Goal: Information Seeking & Learning: Learn about a topic

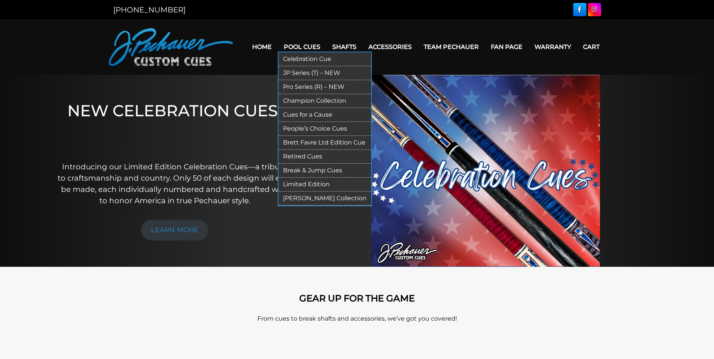
click at [302, 181] on link "Limited Edition" at bounding box center [325, 185] width 93 height 14
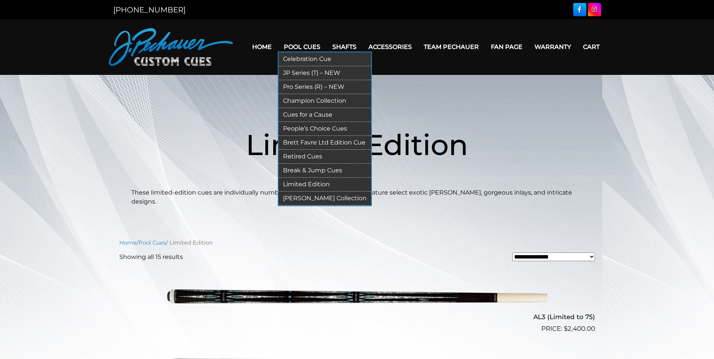
click at [296, 156] on link "Retired Cues" at bounding box center [325, 157] width 93 height 14
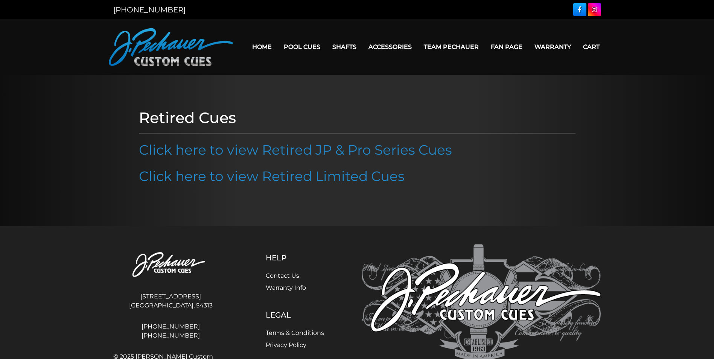
click at [296, 156] on link "Click here to view Retired JP & Pro Series Cues" at bounding box center [295, 150] width 313 height 17
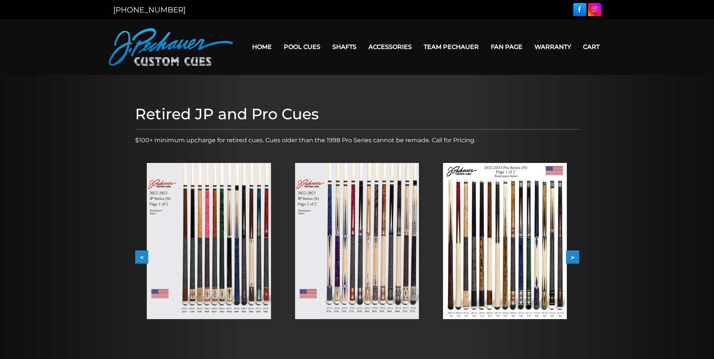
click at [249, 205] on img at bounding box center [209, 241] width 124 height 156
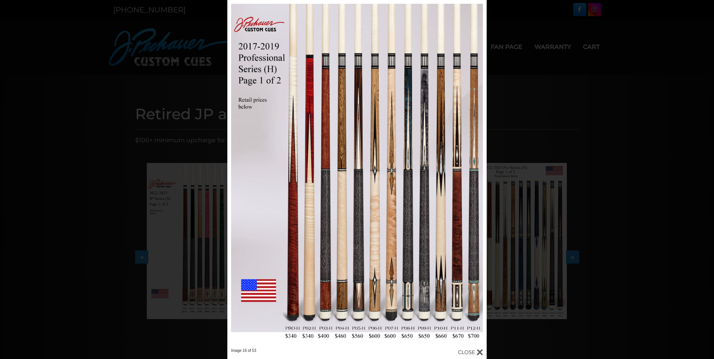
click at [471, 351] on div at bounding box center [470, 352] width 25 height 8
